Goal: Find specific page/section: Find specific page/section

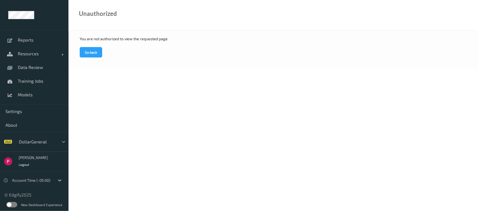
click at [61, 140] on icon at bounding box center [63, 141] width 5 height 5
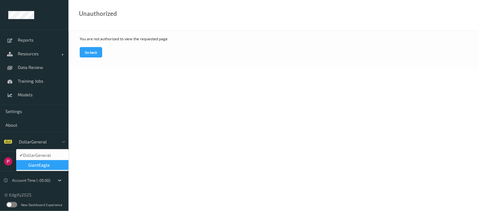
click at [34, 165] on span "GiantEagle" at bounding box center [39, 165] width 22 height 5
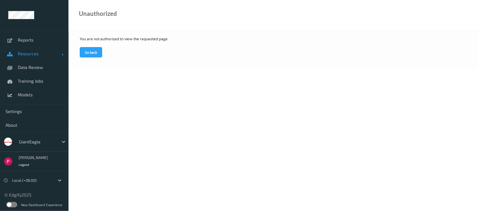
click at [33, 54] on span "Resources" at bounding box center [40, 53] width 44 height 5
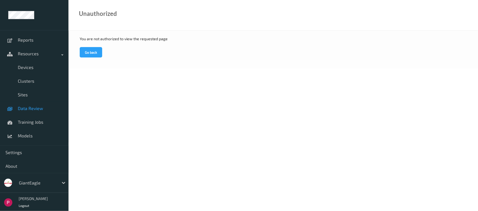
click at [25, 106] on span "Data Review" at bounding box center [40, 108] width 45 height 5
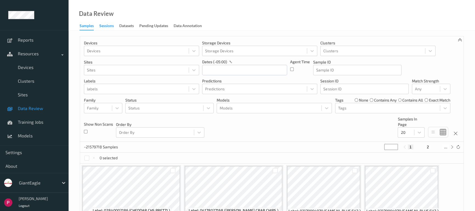
click at [110, 26] on div "Sessions" at bounding box center [106, 26] width 15 height 7
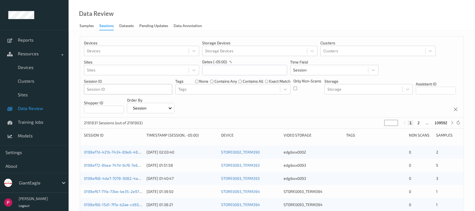
click at [108, 89] on div at bounding box center [128, 89] width 82 height 7
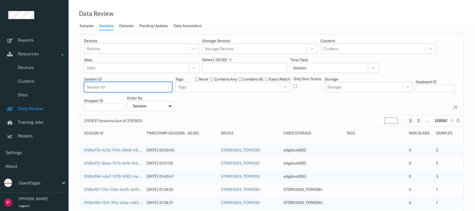
click at [120, 88] on div at bounding box center [128, 87] width 82 height 7
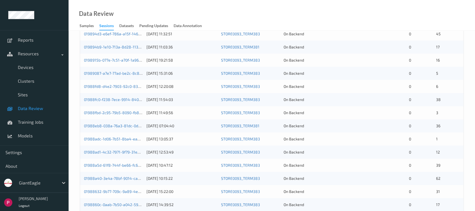
scroll to position [237, 0]
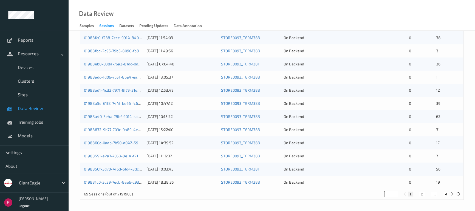
click at [446, 194] on button "4" at bounding box center [445, 194] width 5 height 5
type input "*"
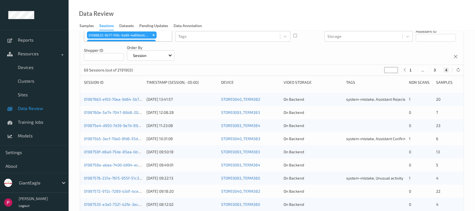
scroll to position [92, 0]
